Goal: Navigation & Orientation: Find specific page/section

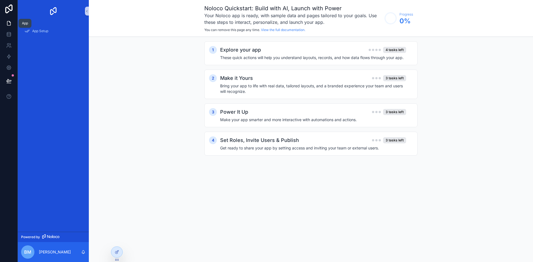
click at [9, 19] on link at bounding box center [8, 23] width 17 height 11
click at [7, 54] on icon at bounding box center [9, 57] width 6 height 6
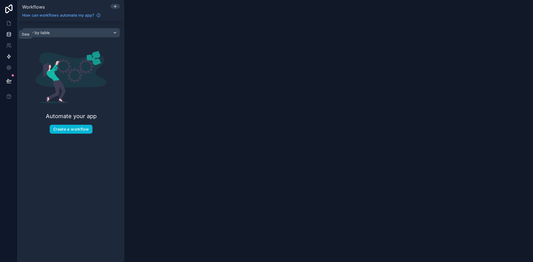
click at [8, 32] on icon at bounding box center [9, 35] width 6 height 6
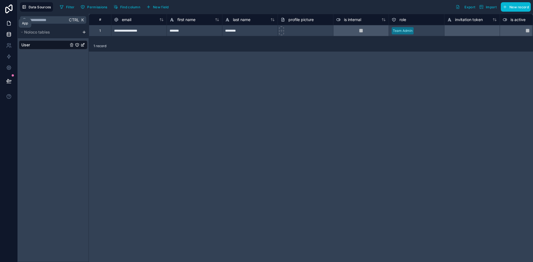
click at [9, 21] on icon at bounding box center [9, 24] width 6 height 6
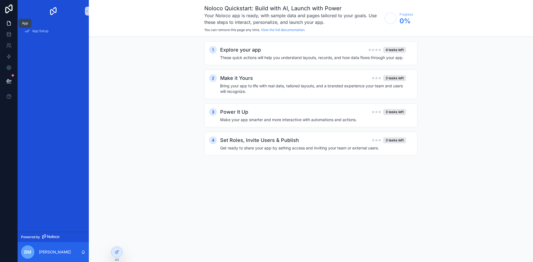
click at [7, 25] on icon at bounding box center [8, 23] width 3 height 4
click at [37, 31] on span "App Setup" at bounding box center [40, 31] width 16 height 4
click at [51, 250] on p "[PERSON_NAME]" at bounding box center [55, 252] width 32 height 6
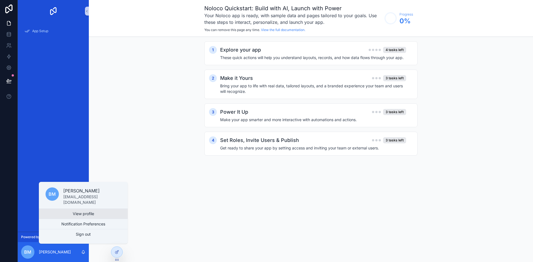
click at [74, 210] on link "View profile" at bounding box center [83, 214] width 89 height 10
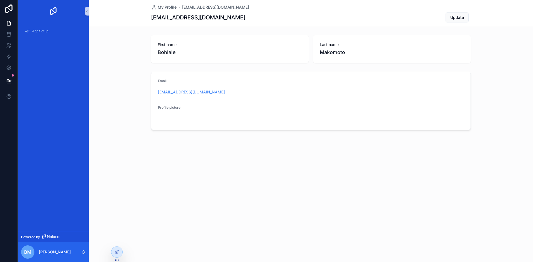
click at [57, 251] on p "[PERSON_NAME]" at bounding box center [55, 252] width 32 height 6
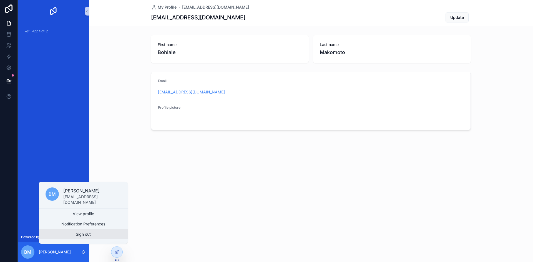
click at [71, 233] on button "Sign out" at bounding box center [83, 234] width 89 height 10
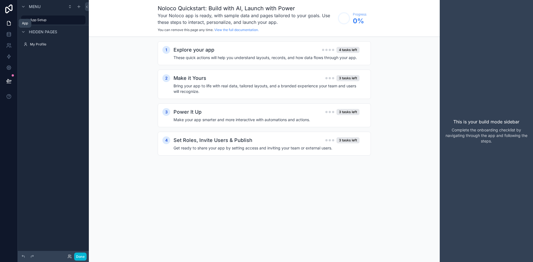
click at [8, 24] on icon at bounding box center [9, 24] width 6 height 6
click at [39, 31] on span "Hidden pages" at bounding box center [43, 32] width 28 height 6
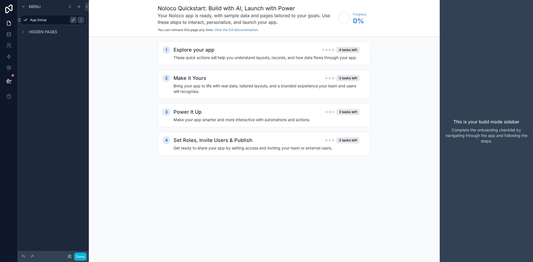
click at [41, 18] on label "App Setup" at bounding box center [52, 20] width 44 height 4
click at [8, 11] on icon at bounding box center [8, 8] width 11 height 9
